Goal: Check status: Check status

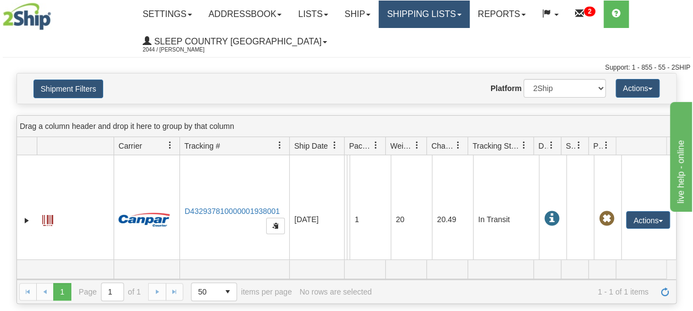
drag, startPoint x: 436, startPoint y: 7, endPoint x: 436, endPoint y: 13, distance: 5.5
click at [436, 7] on link "Shipping lists" at bounding box center [424, 14] width 91 height 27
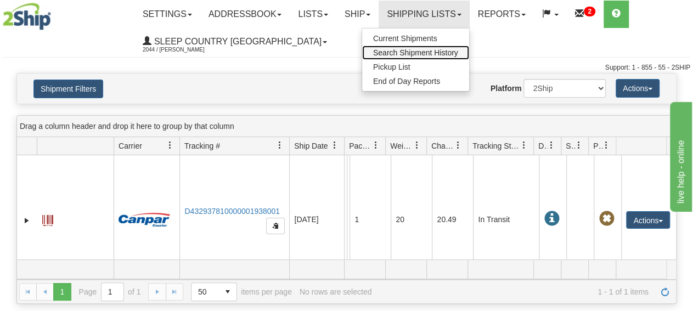
click at [414, 58] on link "Search Shipment History" at bounding box center [415, 53] width 107 height 14
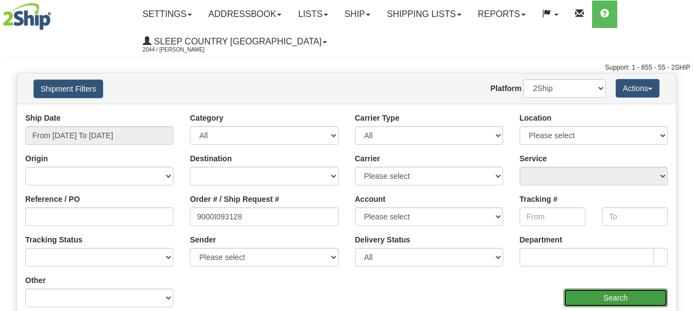
click at [602, 297] on input "Search" at bounding box center [616, 298] width 104 height 19
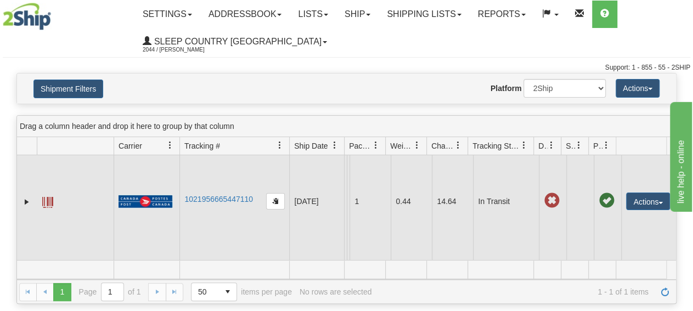
scroll to position [21, 0]
click at [215, 195] on link "1021956665447110" at bounding box center [218, 199] width 69 height 9
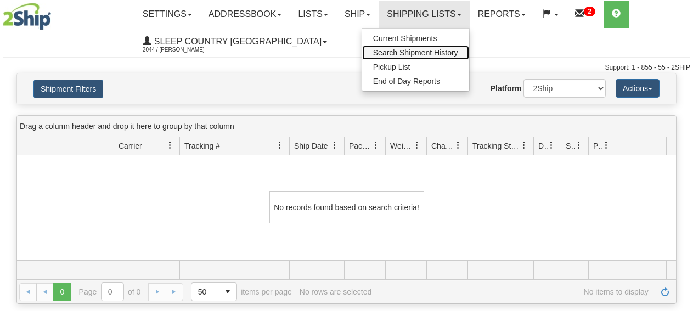
click at [416, 50] on span "Search Shipment History" at bounding box center [415, 52] width 85 height 9
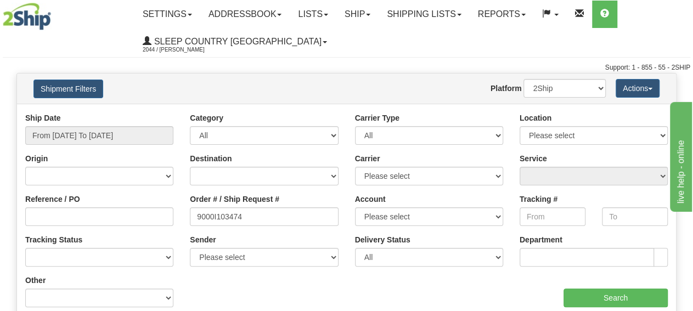
type input "9000I103474"
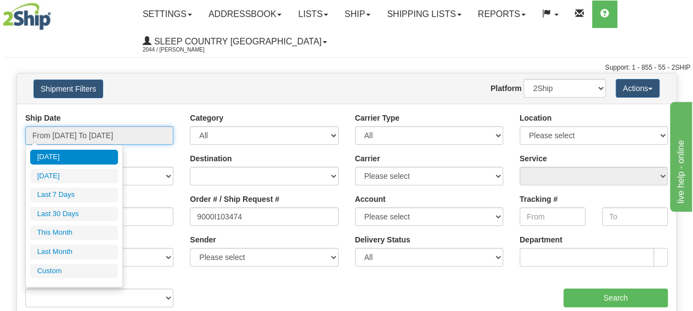
click at [126, 132] on input "From [DATE] To [DATE]" at bounding box center [99, 135] width 148 height 19
click at [99, 212] on li "Last 30 Days" at bounding box center [74, 214] width 88 height 15
type input "From [DATE] To [DATE]"
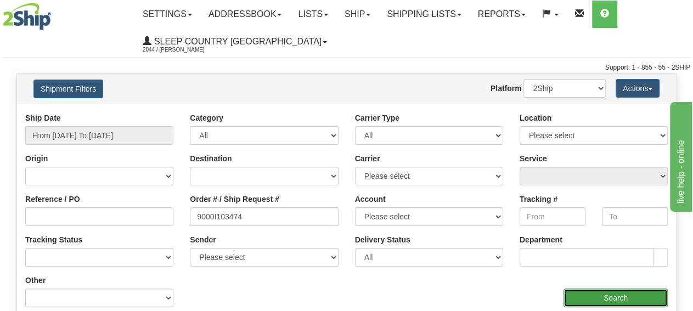
click at [592, 292] on input "Search" at bounding box center [616, 298] width 104 height 19
